Goal: Task Accomplishment & Management: Manage account settings

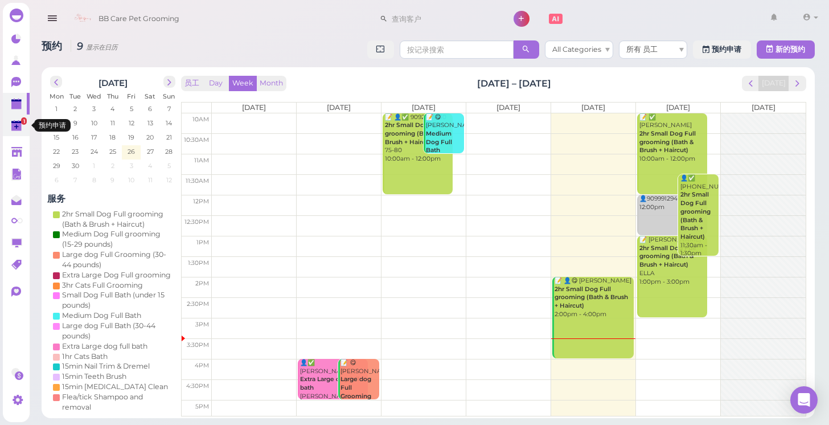
click at [13, 130] on polygon at bounding box center [16, 127] width 10 height 8
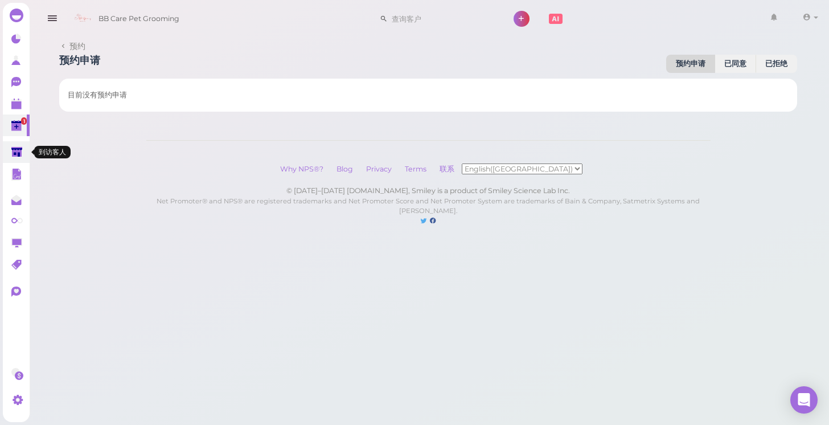
click at [14, 157] on icon at bounding box center [17, 153] width 12 height 12
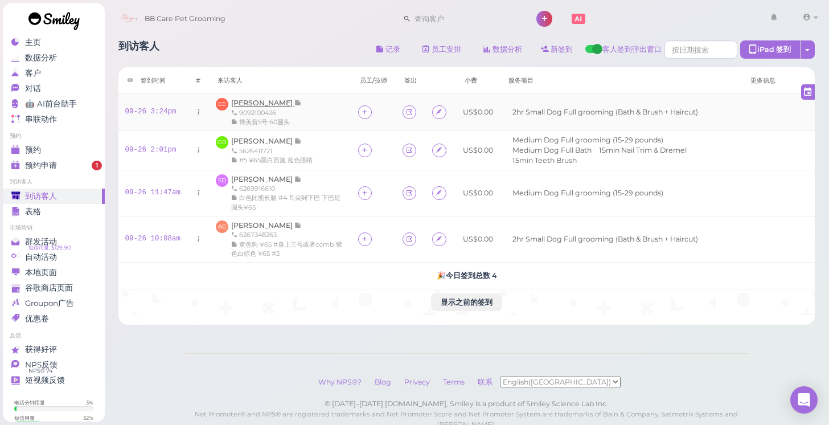
click at [248, 103] on span "[PERSON_NAME]" at bounding box center [262, 102] width 63 height 9
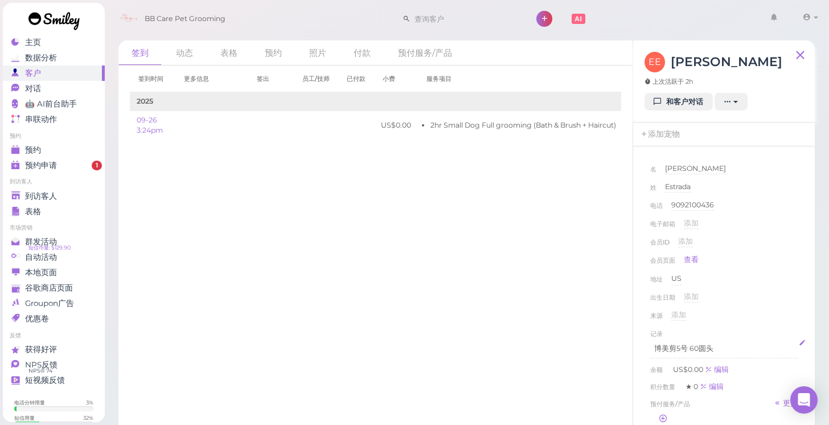
click at [717, 344] on p "博美剪5号 60圆头" at bounding box center [723, 348] width 139 height 10
click at [794, 301] on div "出生日期 添加" at bounding box center [723, 300] width 147 height 18
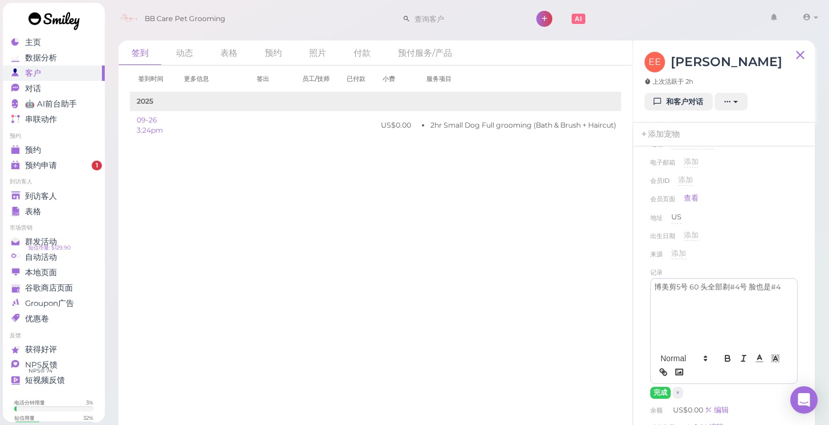
scroll to position [68, 0]
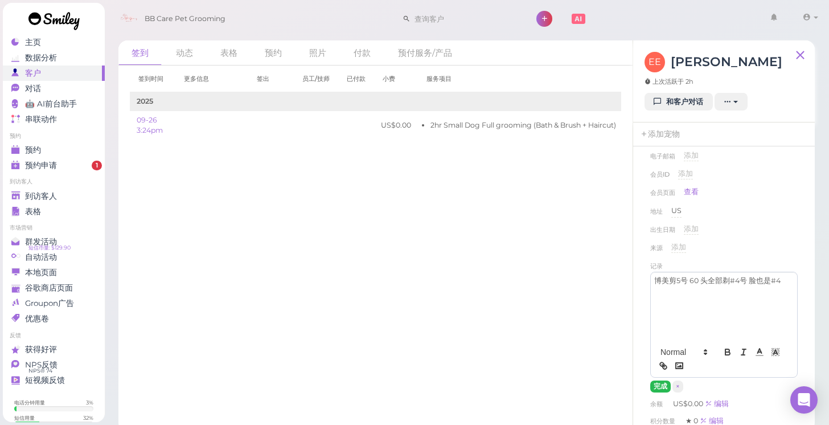
click at [656, 387] on button "完成" at bounding box center [660, 386] width 20 height 12
